Goal: Task Accomplishment & Management: Use online tool/utility

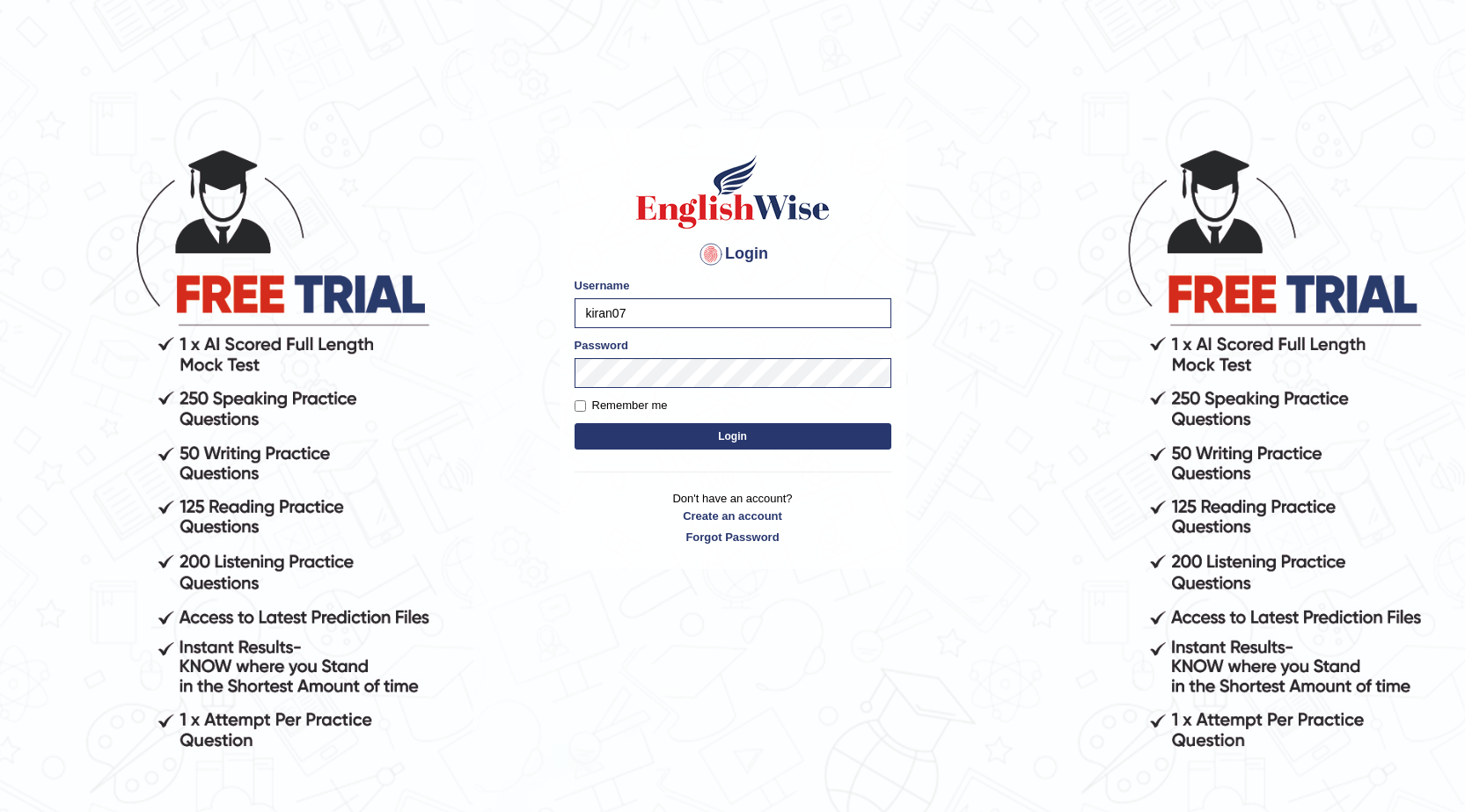
click at [710, 302] on input "kiran07" at bounding box center [732, 313] width 317 height 30
type input "k"
type input "0410001775"
click at [879, 431] on button "Login" at bounding box center [732, 436] width 317 height 26
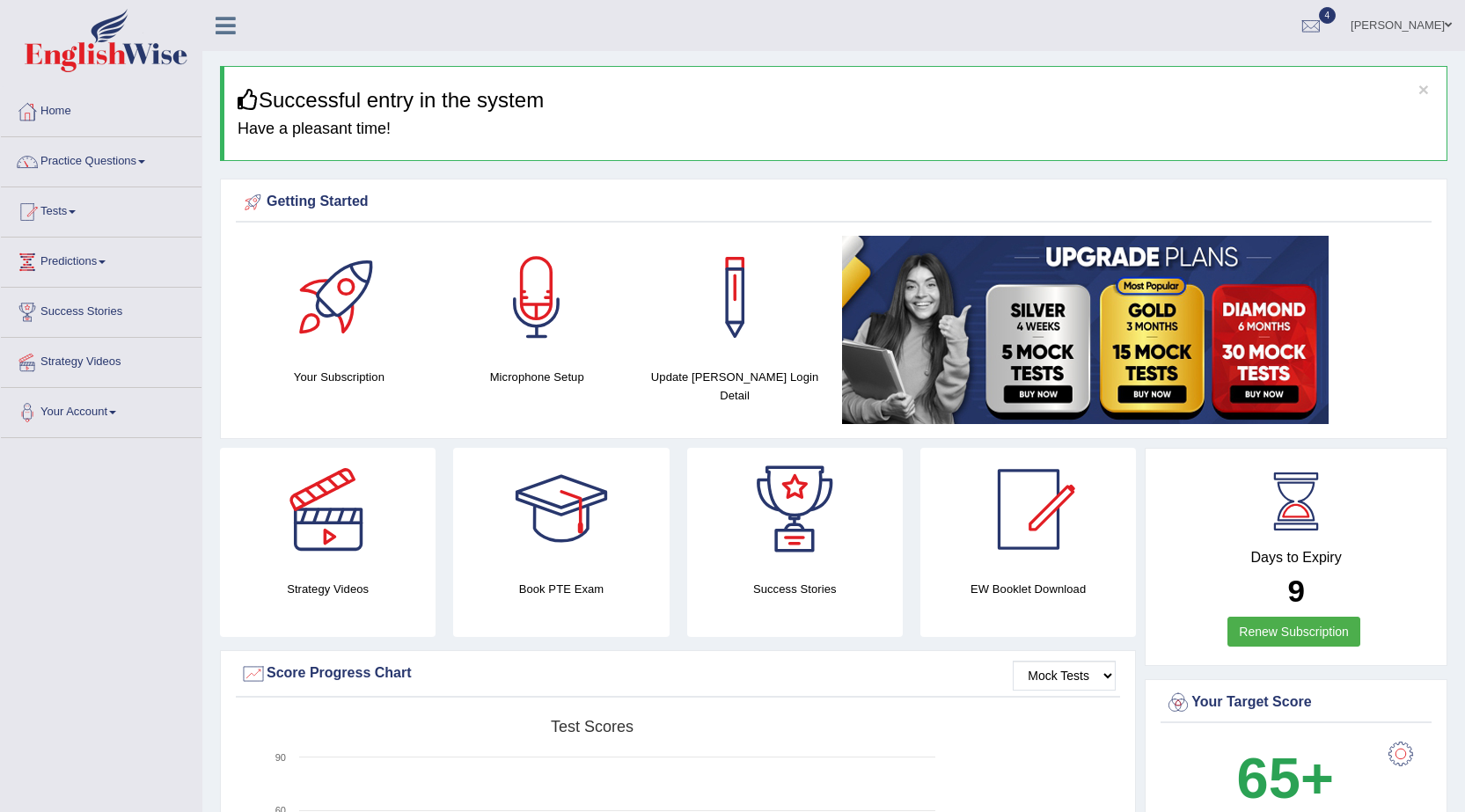
click at [75, 212] on span at bounding box center [72, 212] width 8 height 4
click at [43, 304] on link "History" at bounding box center [114, 315] width 164 height 32
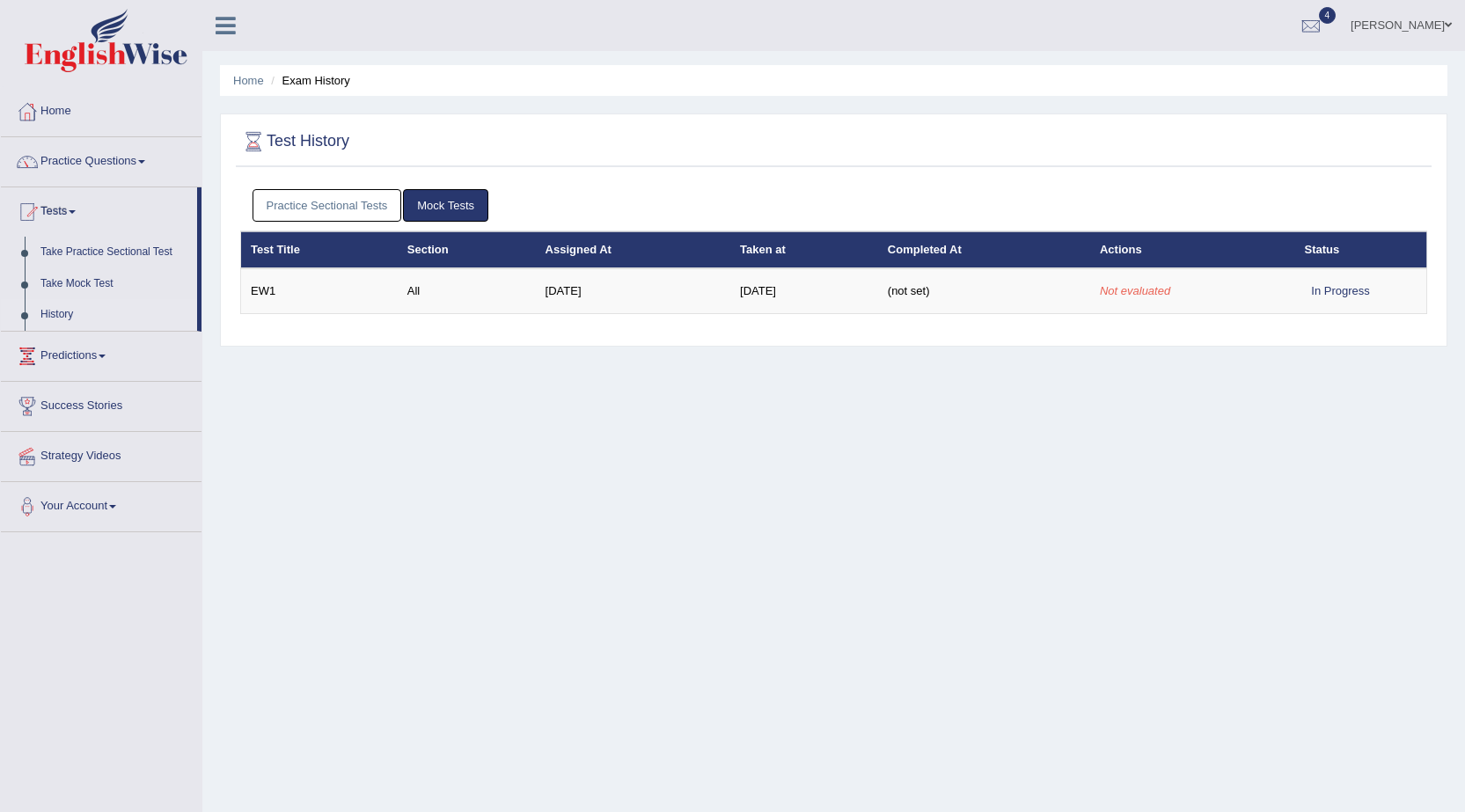
click at [381, 205] on link "Practice Sectional Tests" at bounding box center [326, 205] width 149 height 33
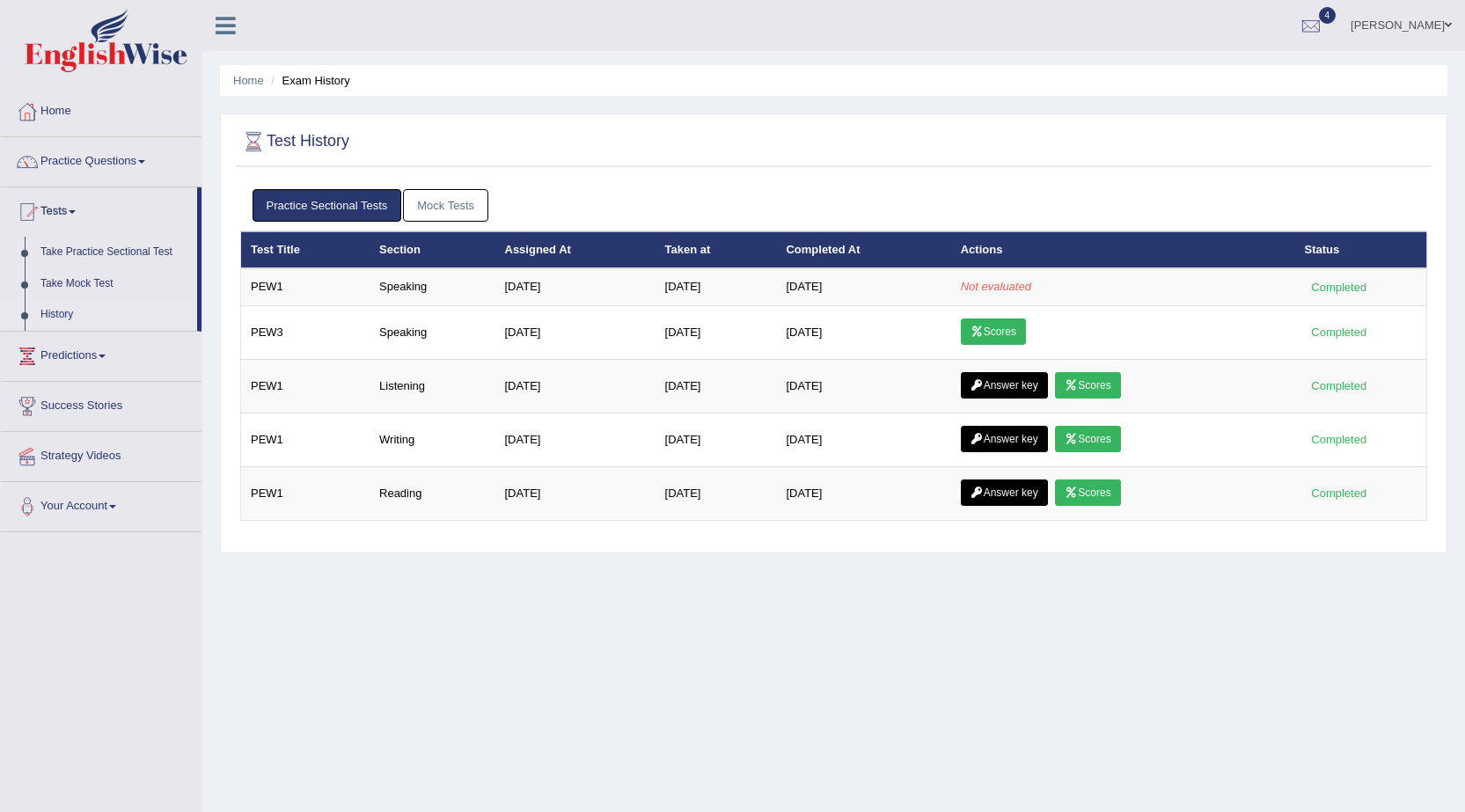
click at [432, 218] on link "Mock Tests" at bounding box center [446, 205] width 85 height 33
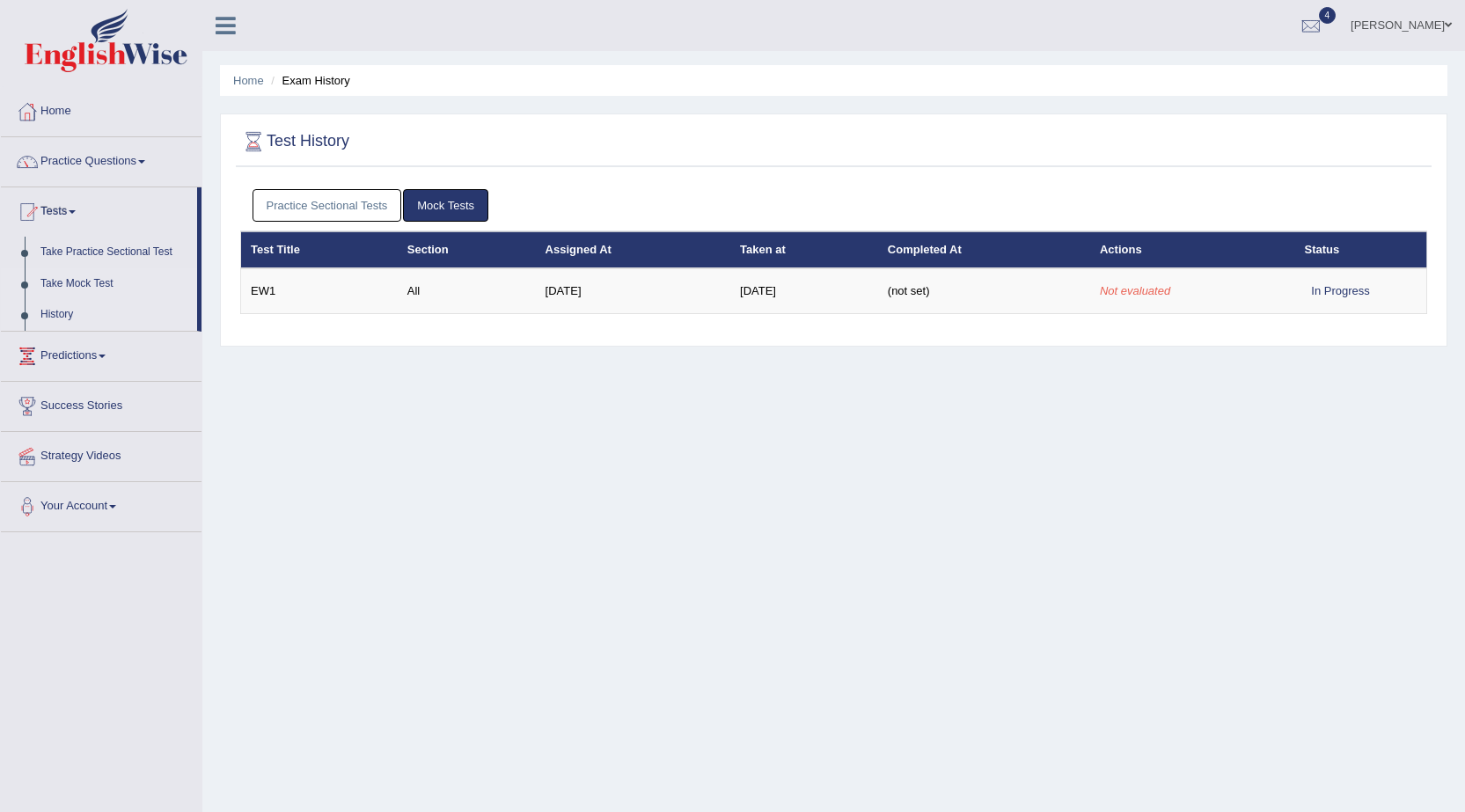
click at [84, 277] on link "Take Mock Test" at bounding box center [114, 284] width 164 height 32
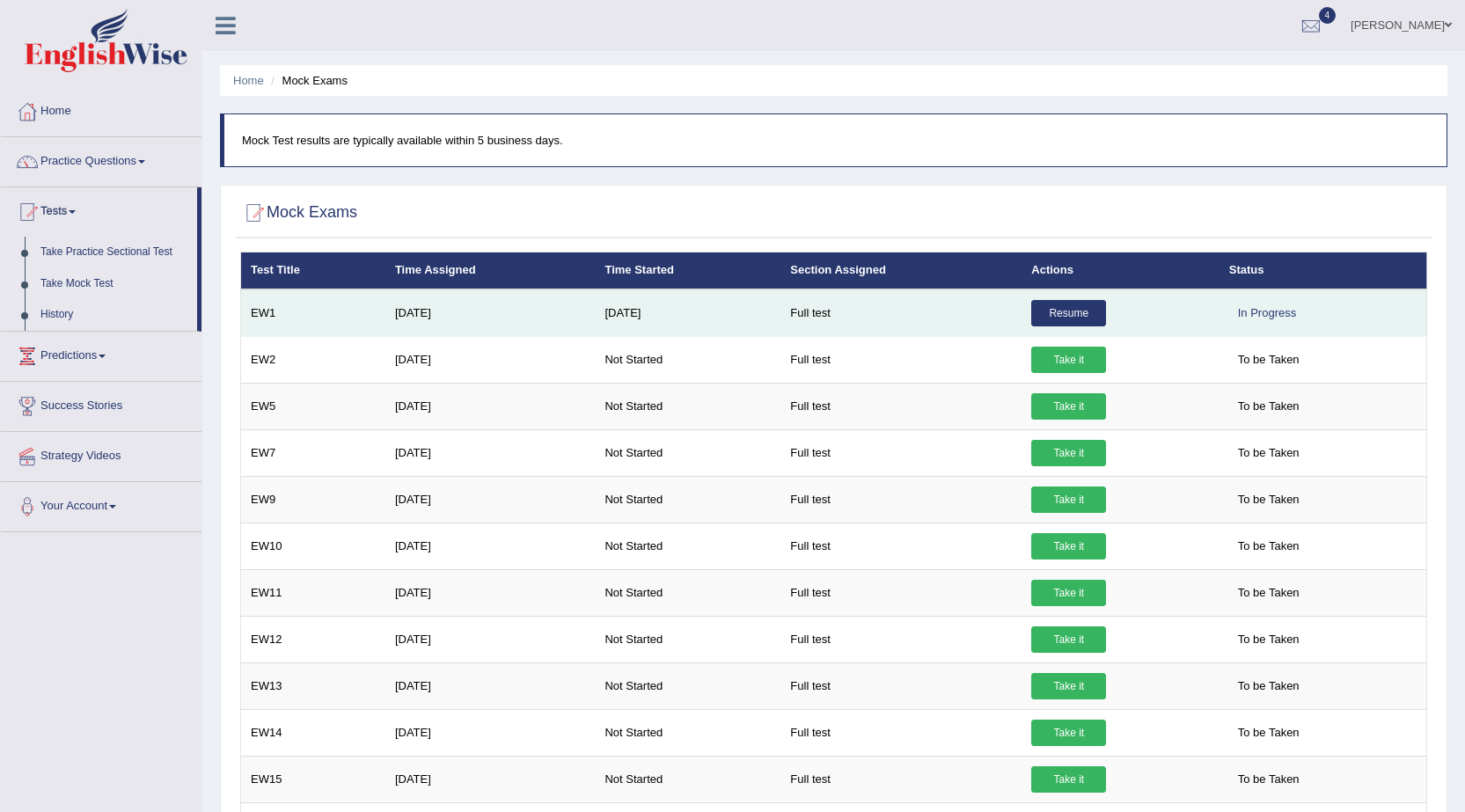
click at [1041, 302] on link "Resume" at bounding box center [1068, 313] width 75 height 26
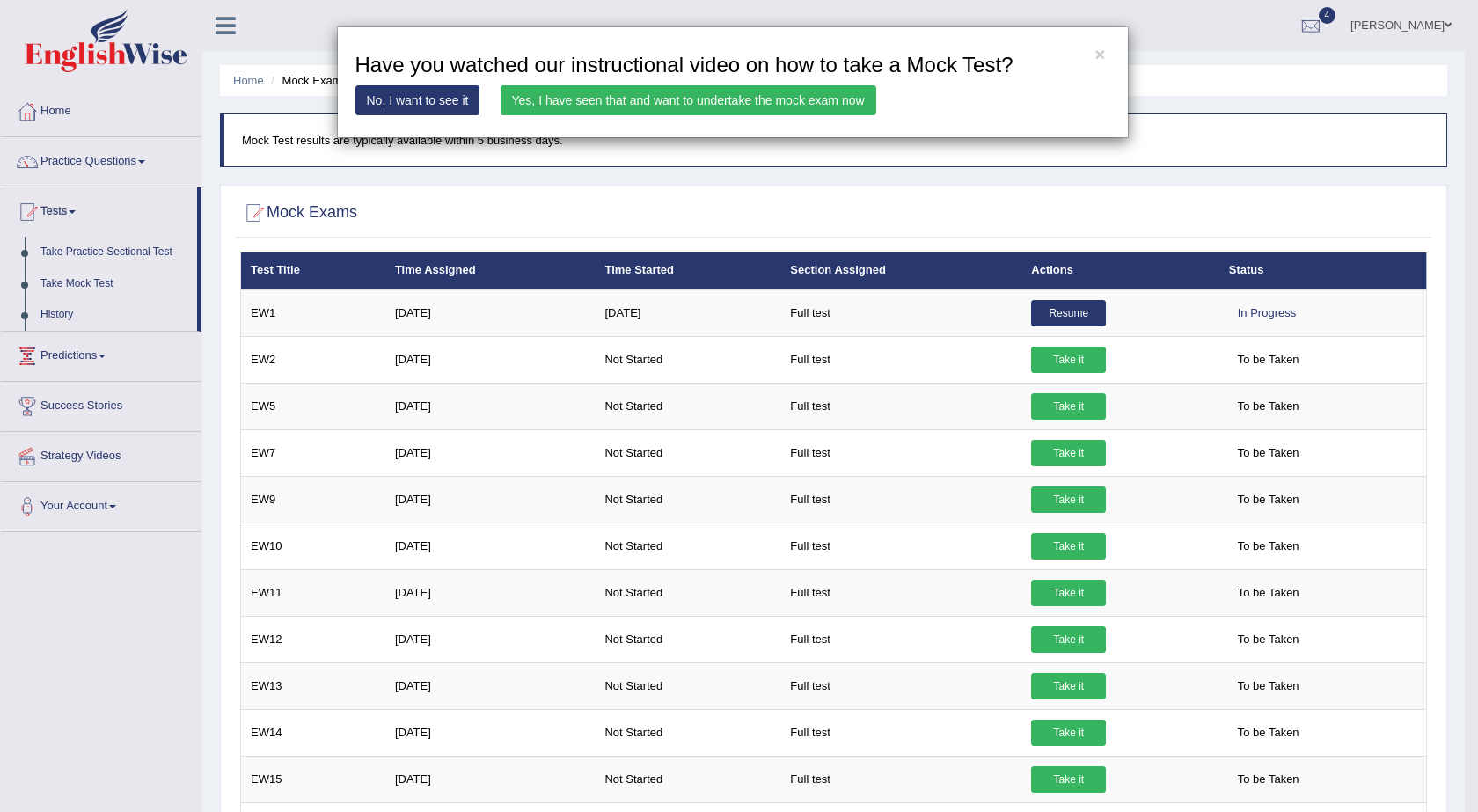
click at [742, 95] on link "Yes, I have seen that and want to undertake the mock exam now" at bounding box center [688, 100] width 375 height 30
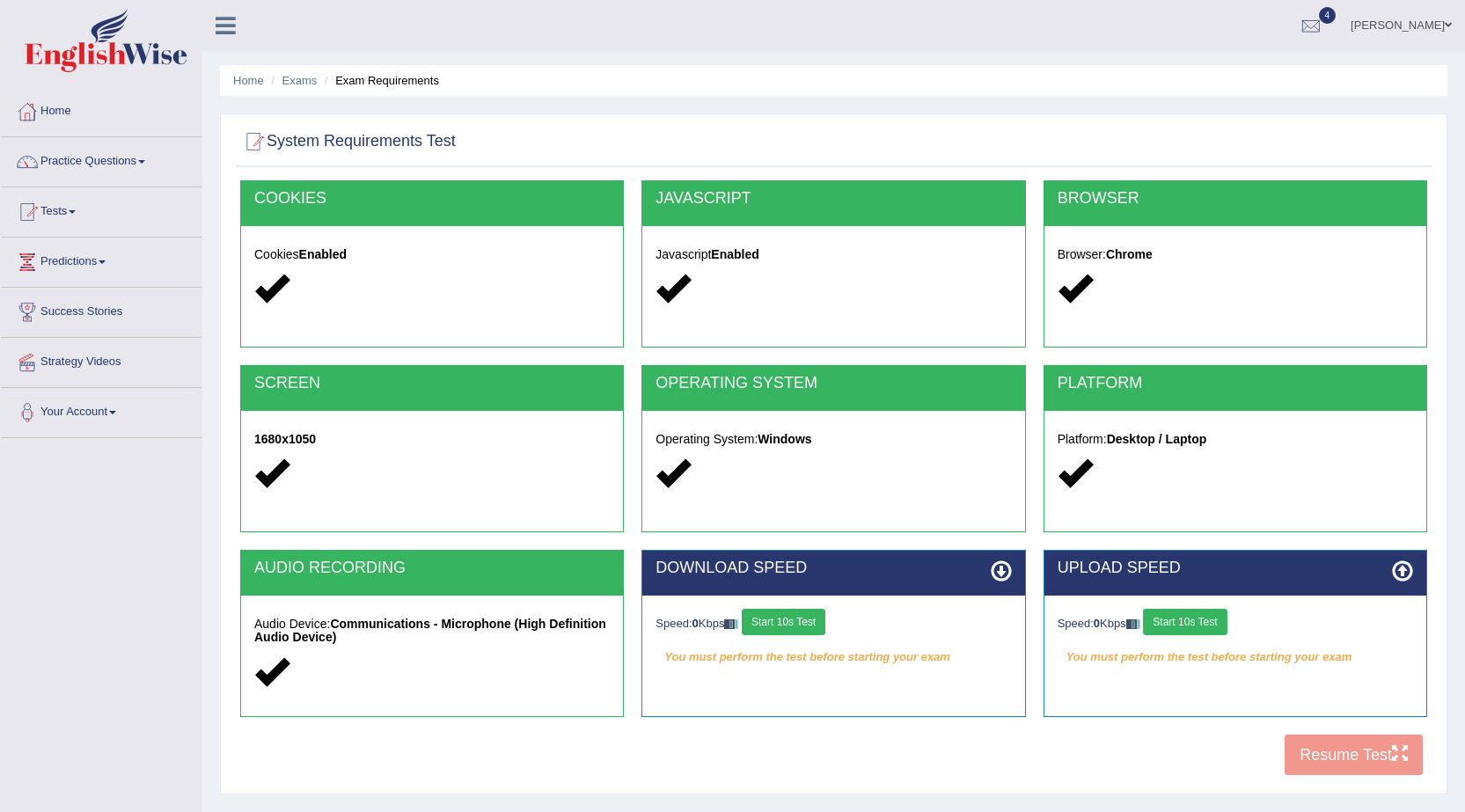
click at [786, 619] on button "Start 10s Test" at bounding box center [783, 622] width 83 height 26
click at [1215, 628] on button "Start 10s Test" at bounding box center [1184, 622] width 83 height 26
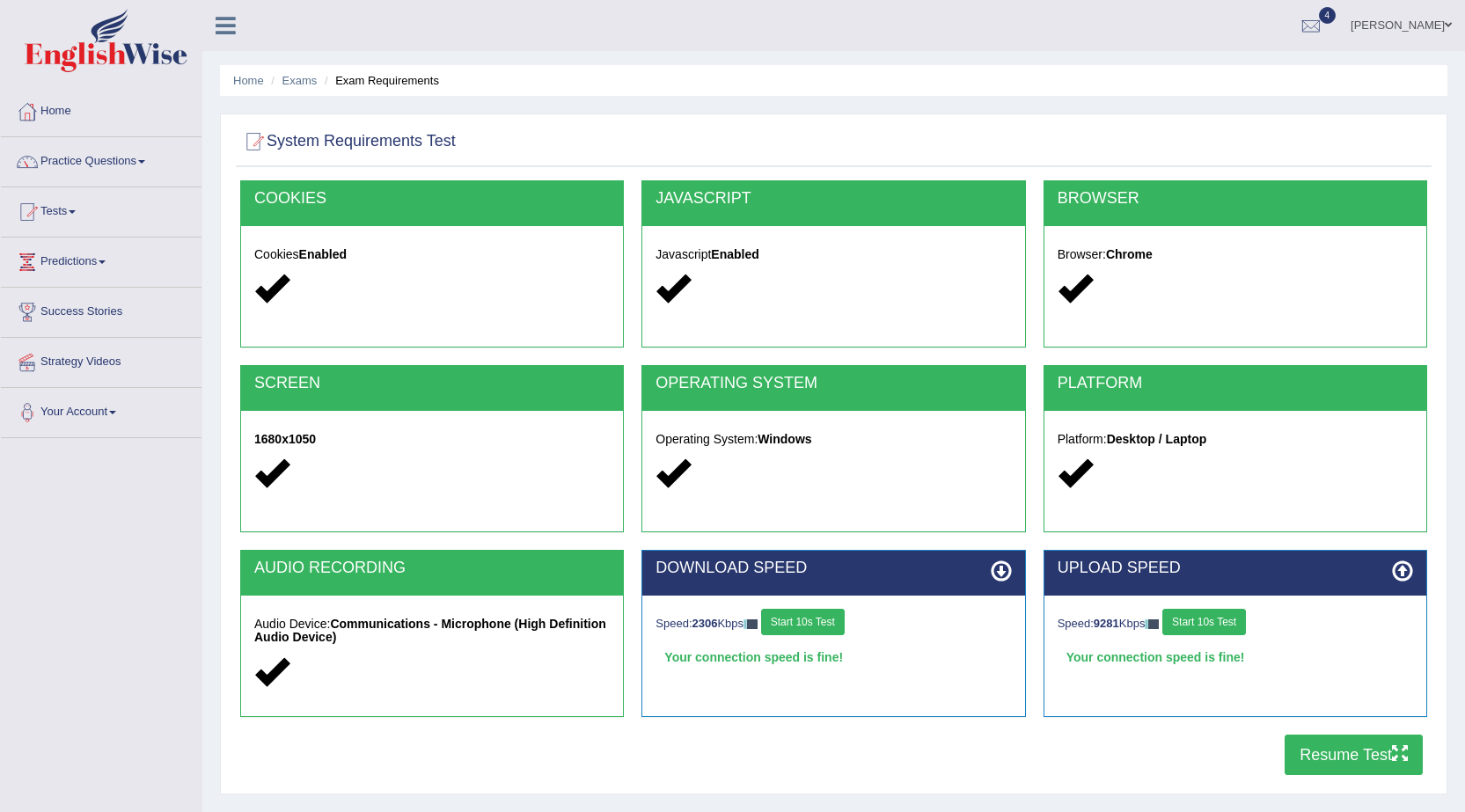
click at [1298, 747] on button "Resume Test" at bounding box center [1352, 754] width 138 height 40
